Goal: Task Accomplishment & Management: Use online tool/utility

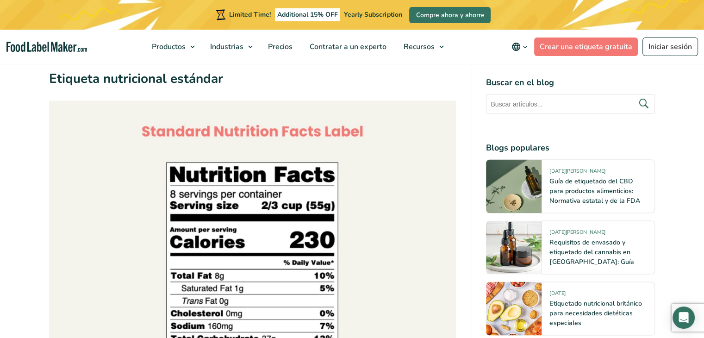
scroll to position [1785, 0]
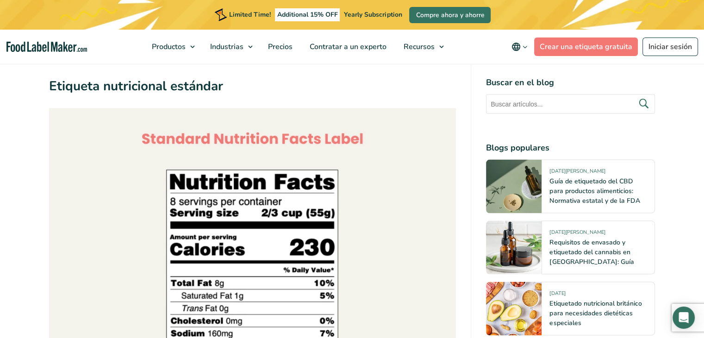
click at [335, 134] on img at bounding box center [252, 311] width 407 height 407
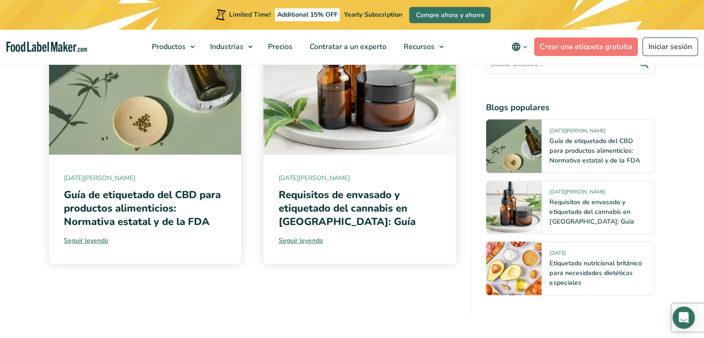
scroll to position [6290, 0]
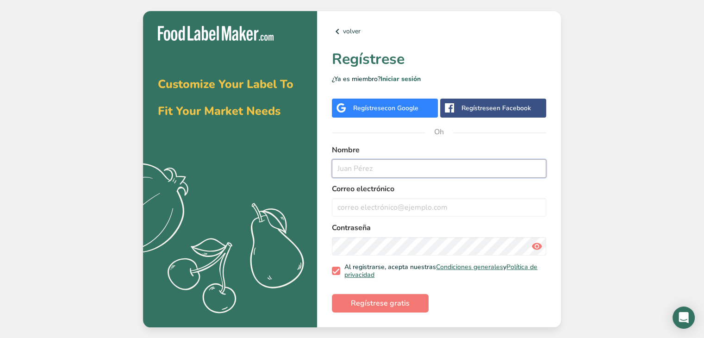
click at [391, 171] on input "text" at bounding box center [439, 168] width 214 height 19
type input "[PERSON_NAME]"
click at [386, 205] on input "email" at bounding box center [439, 207] width 214 height 19
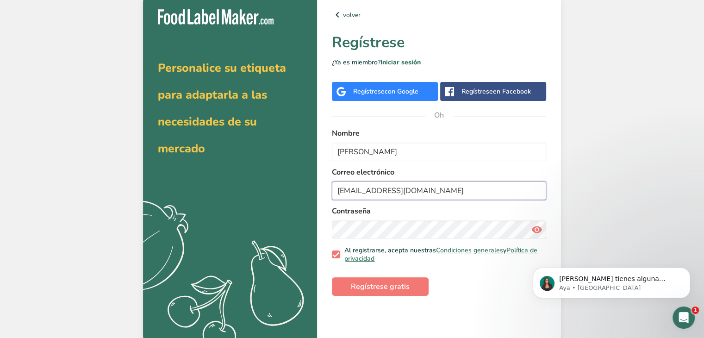
type input "[EMAIL_ADDRESS][DOMAIN_NAME]"
click at [398, 282] on font "Regístrese gratis" at bounding box center [380, 286] width 59 height 10
click at [409, 62] on font "Iniciar sesión" at bounding box center [400, 62] width 40 height 9
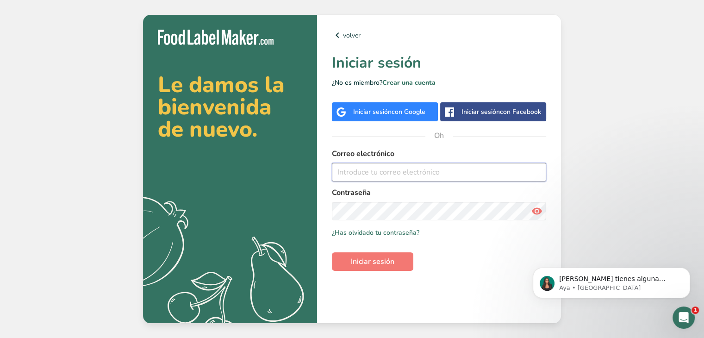
type input "celestinah11@gmail.com"
click at [378, 258] on font "Iniciar sesión" at bounding box center [373, 261] width 44 height 10
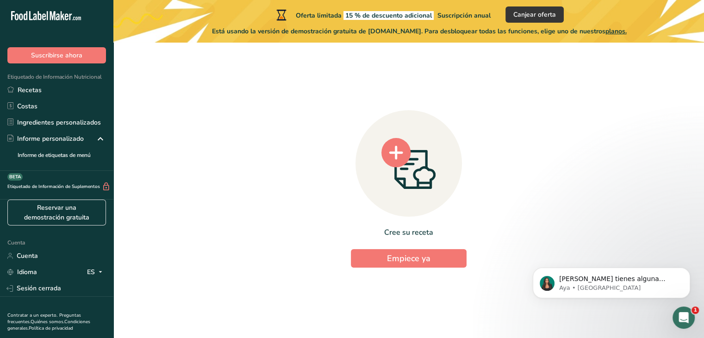
scroll to position [0, 2]
drag, startPoint x: 114, startPoint y: 137, endPoint x: 112, endPoint y: 172, distance: 34.3
click at [112, 172] on div ".a-20{fill:#fff;} Suscribirse ahora Etiquetado de Información Nutricional Recet…" at bounding box center [352, 169] width 704 height 338
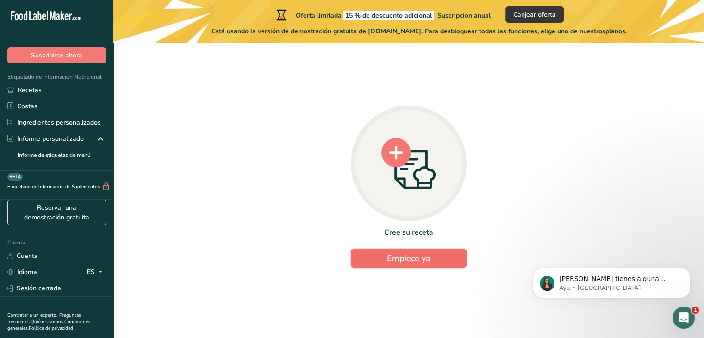
click at [422, 255] on font "Empiece ya" at bounding box center [409, 258] width 44 height 11
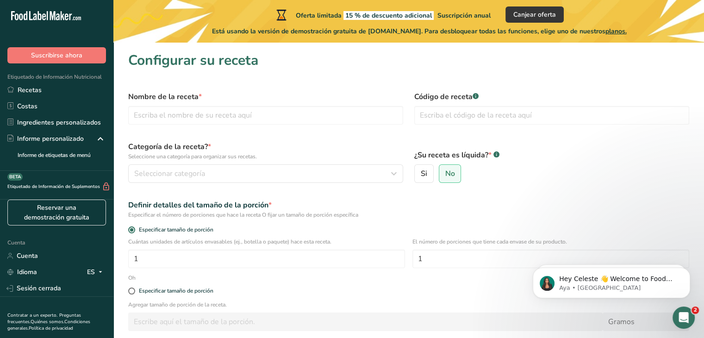
scroll to position [25, 2]
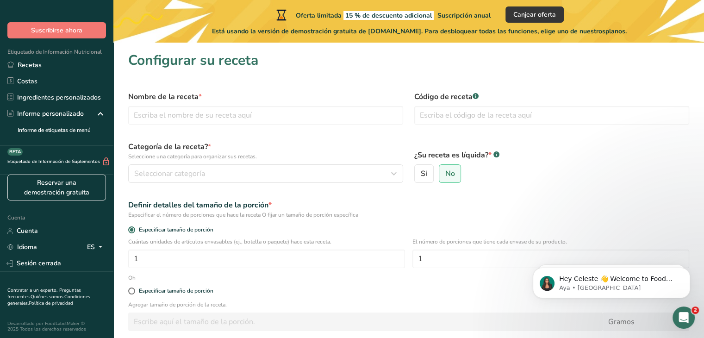
click at [100, 189] on div "Reservar una demostración gratuita" at bounding box center [56, 189] width 113 height 31
drag, startPoint x: 106, startPoint y: 199, endPoint x: 113, endPoint y: 113, distance: 85.5
click at [113, 113] on nav ".a-20{fill:#fff;} Suscribirse ahora Etiquetado de Información Nutricional Recet…" at bounding box center [56, 169] width 113 height 338
